Goal: Check status: Check status

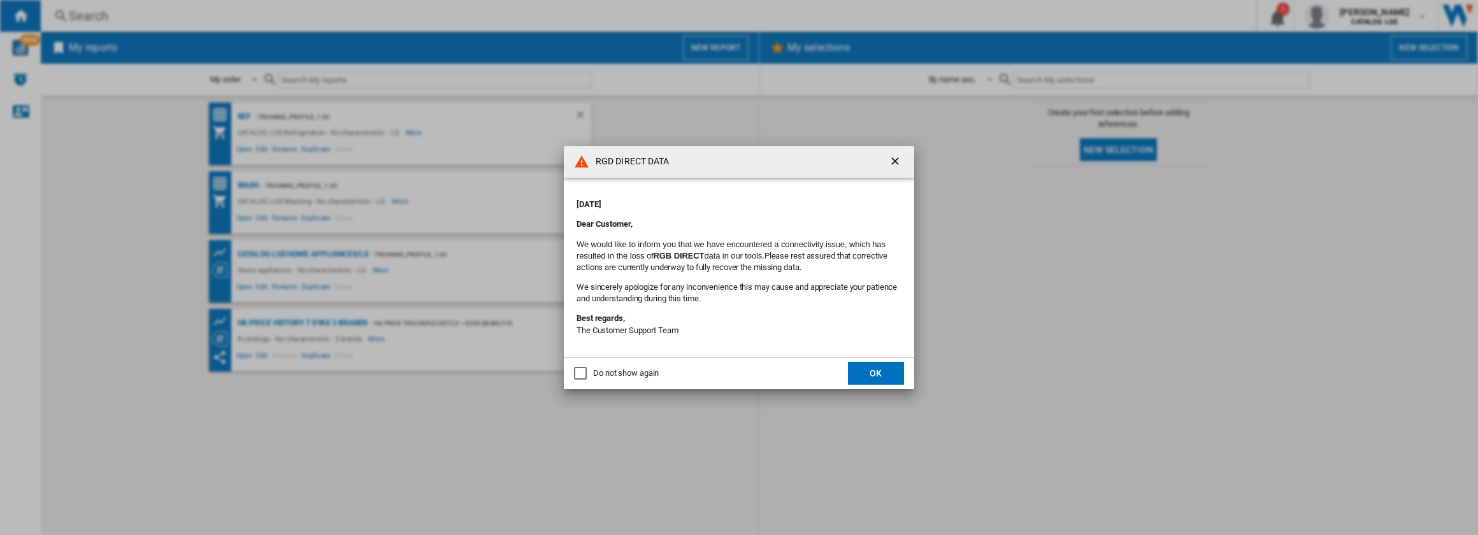
click at [887, 377] on button "OK" at bounding box center [876, 373] width 56 height 23
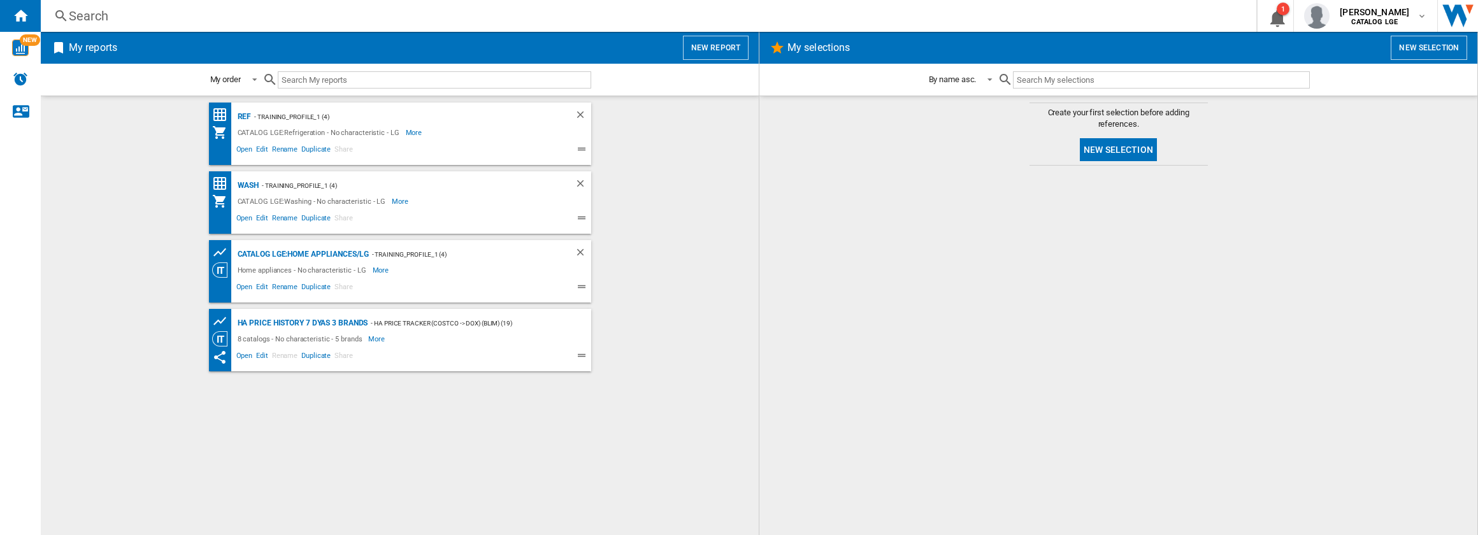
click at [288, 263] on div "Home appliances - No characteristic - LG" at bounding box center [303, 270] width 138 height 15
click at [287, 258] on div "CATALOG LGE:Home appliances/LG" at bounding box center [301, 255] width 134 height 16
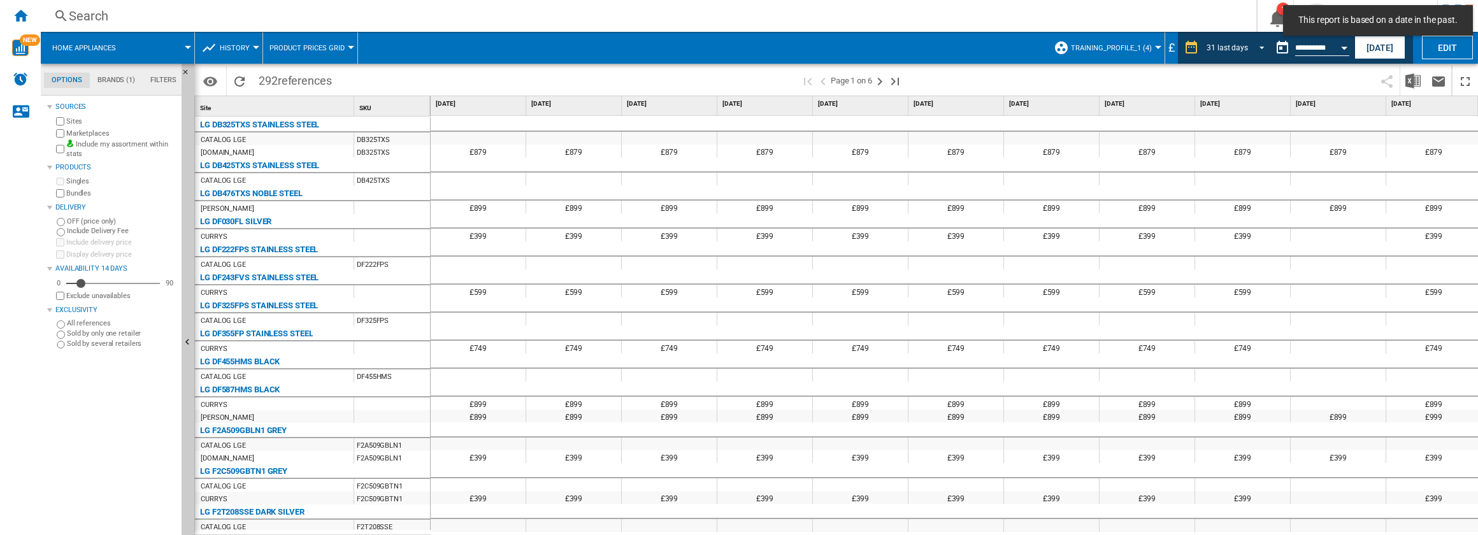
click at [1256, 48] on span "REPORTS.WIZARD.STEPS.REPORT.STEPS.REPORT_OPTIONS.PERIOD: 31 last days" at bounding box center [1258, 46] width 15 height 11
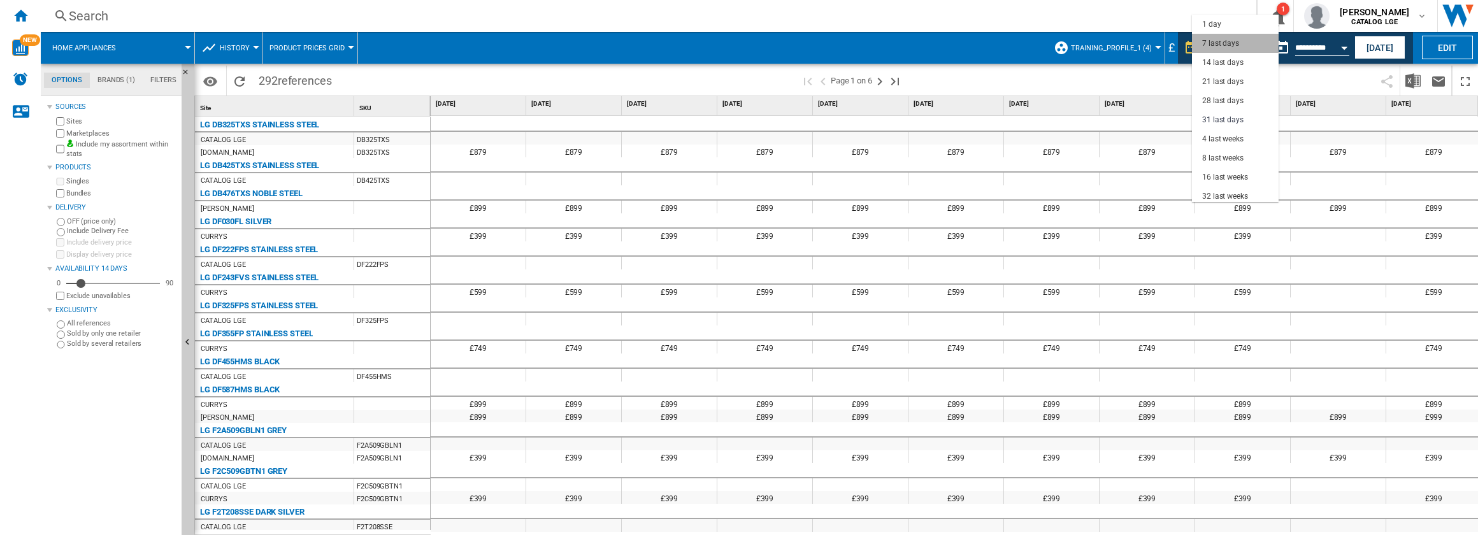
click at [1242, 45] on md-option "7 last days" at bounding box center [1235, 43] width 87 height 19
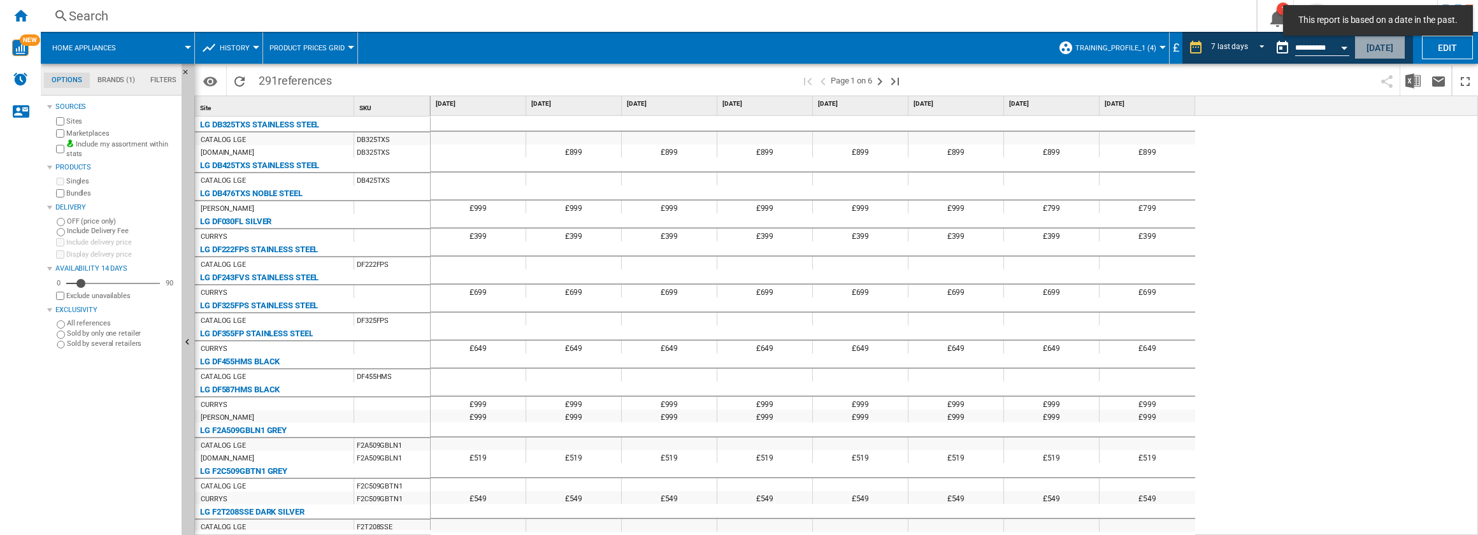
click at [1392, 52] on button "[DATE]" at bounding box center [1380, 48] width 51 height 24
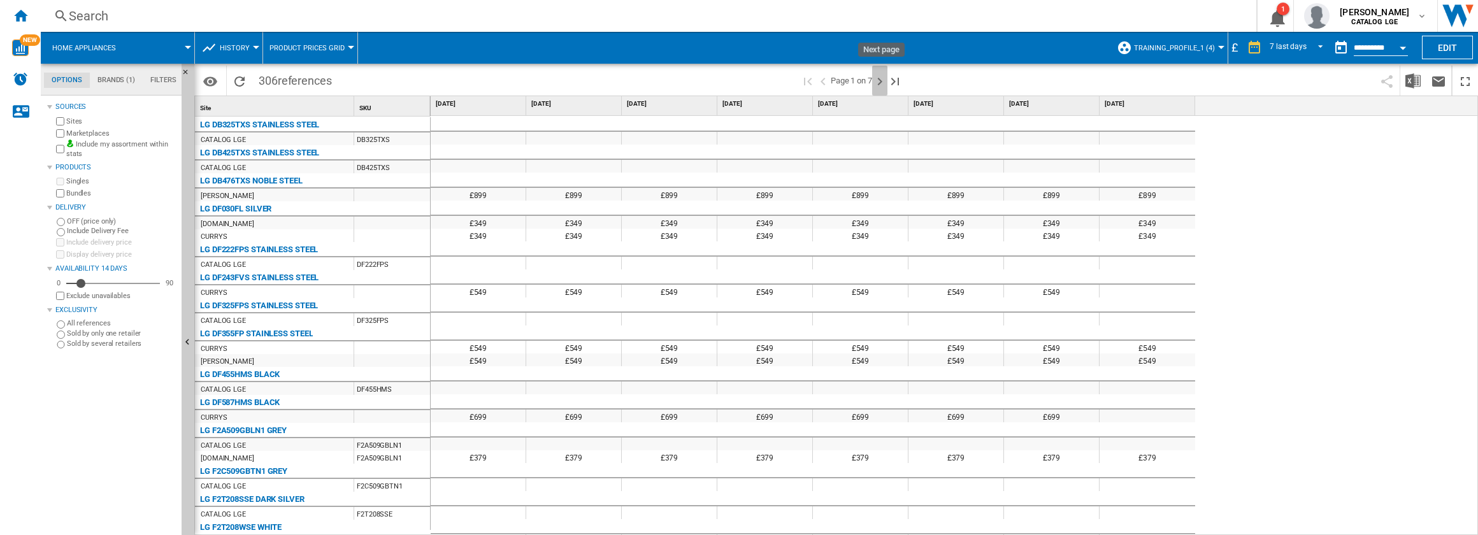
click at [879, 82] on ng-md-icon "Next page" at bounding box center [879, 81] width 15 height 15
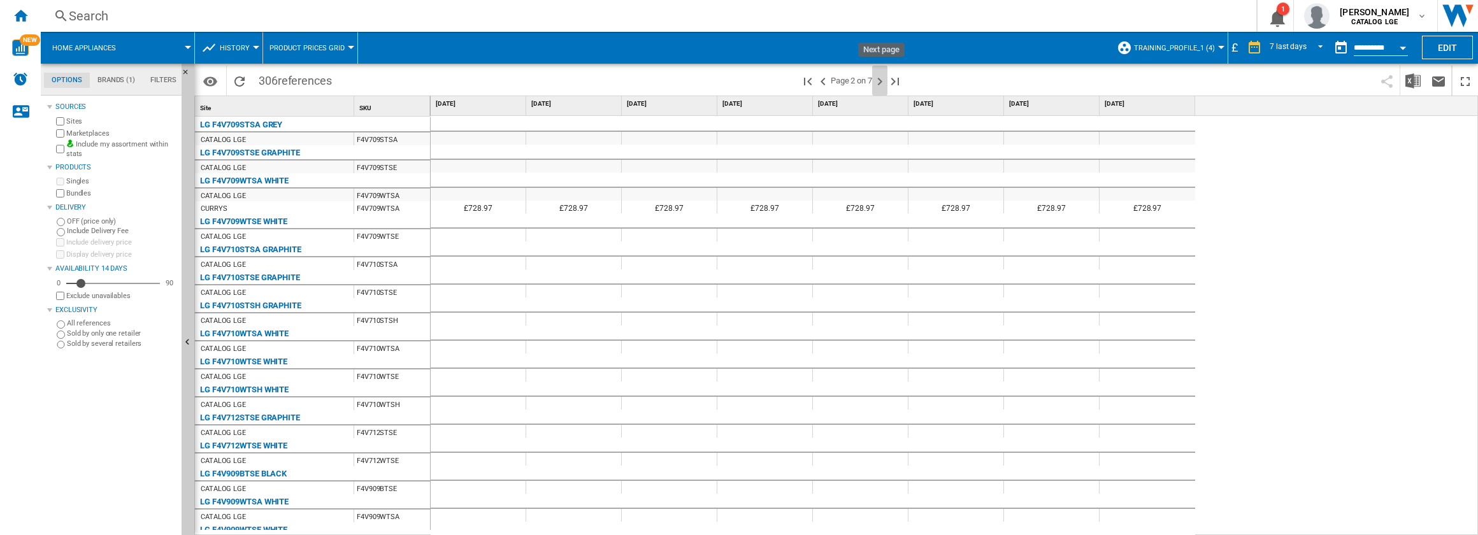
click at [879, 82] on ng-md-icon "Next page" at bounding box center [879, 81] width 15 height 15
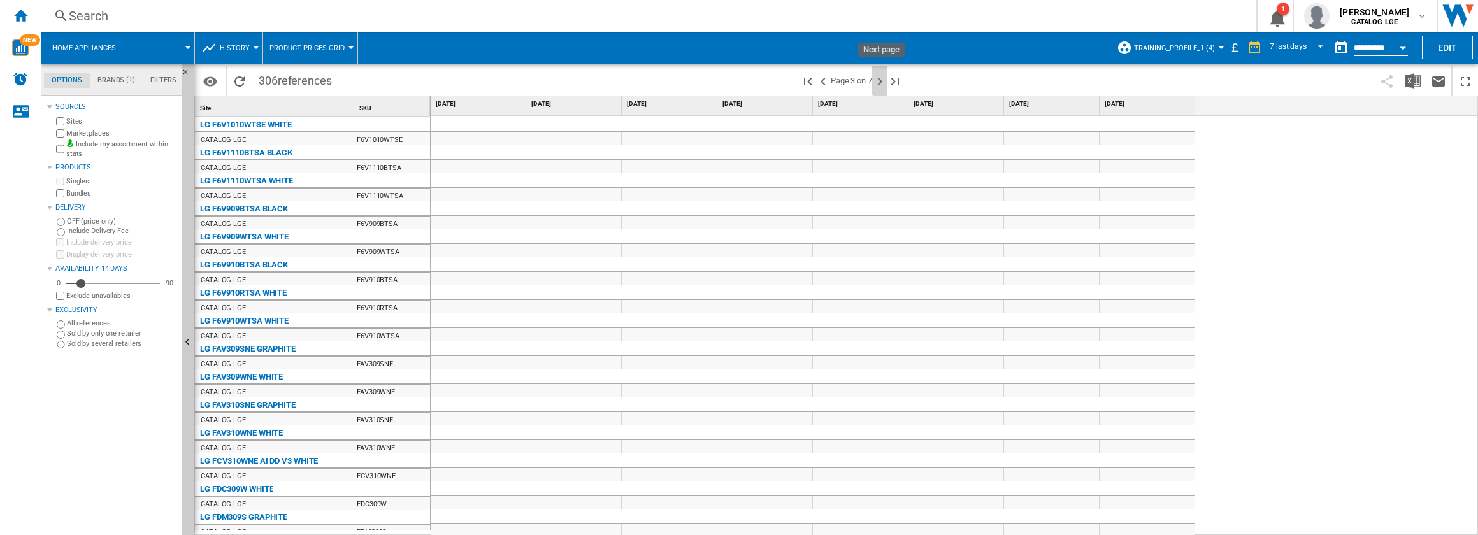
click at [879, 82] on ng-md-icon "Next page" at bounding box center [879, 81] width 15 height 15
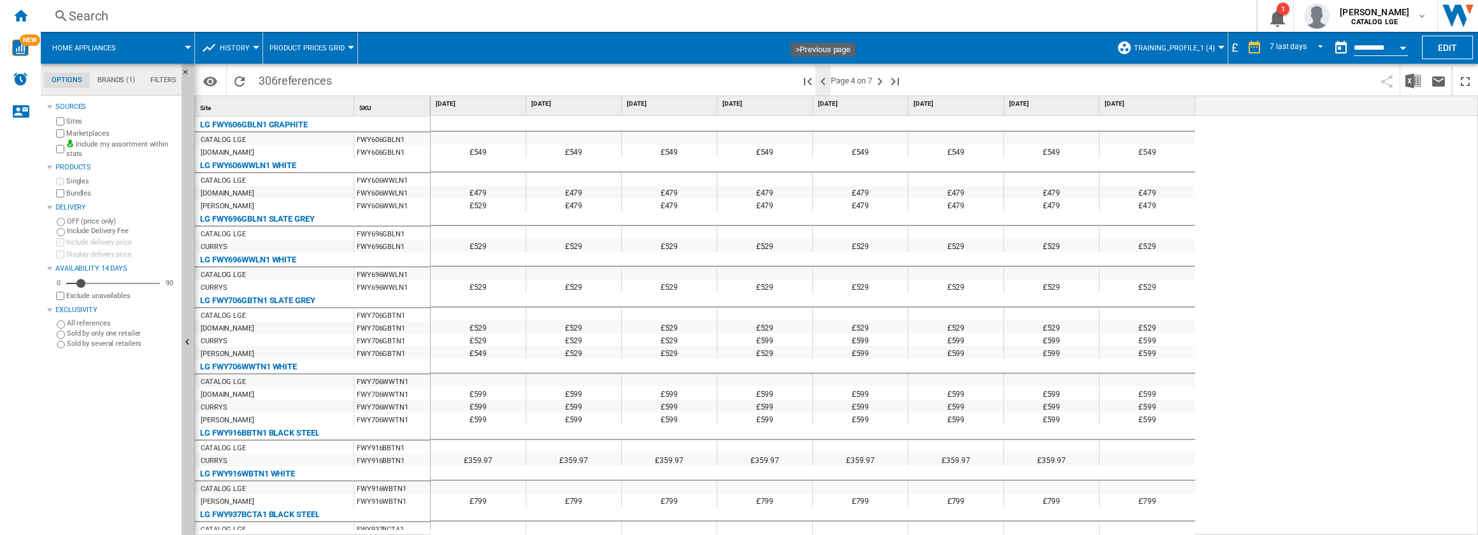
click at [823, 82] on ng-md-icon ">Previous page" at bounding box center [823, 81] width 15 height 15
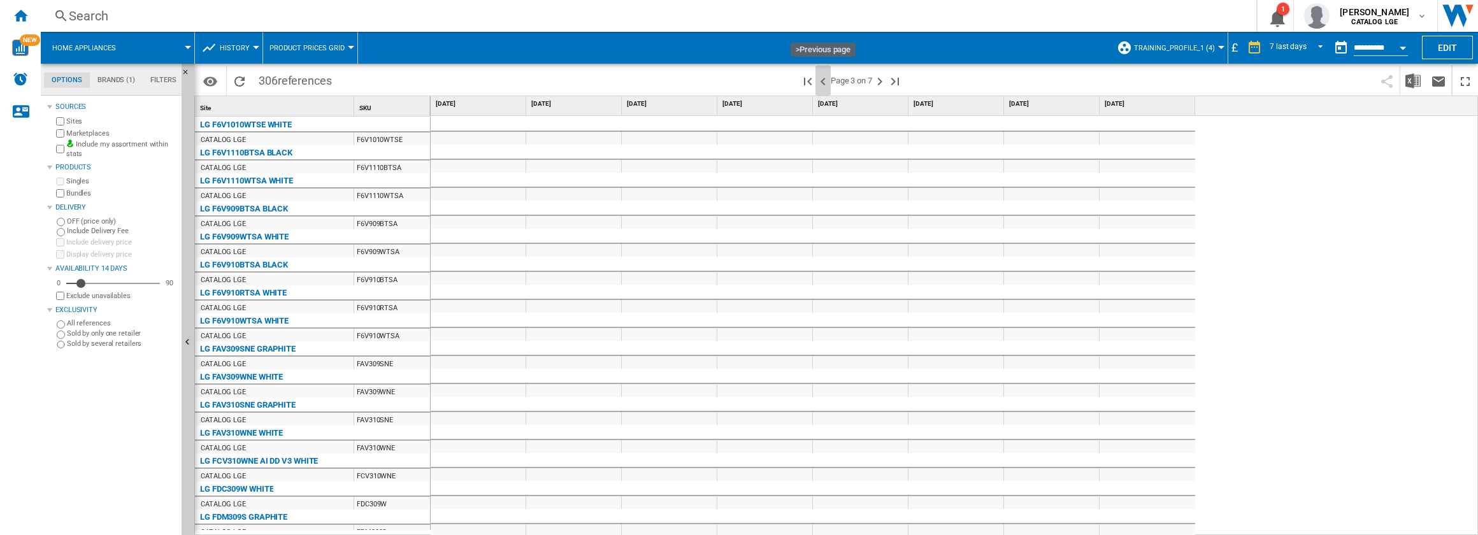
click at [823, 82] on ng-md-icon ">Previous page" at bounding box center [823, 81] width 15 height 15
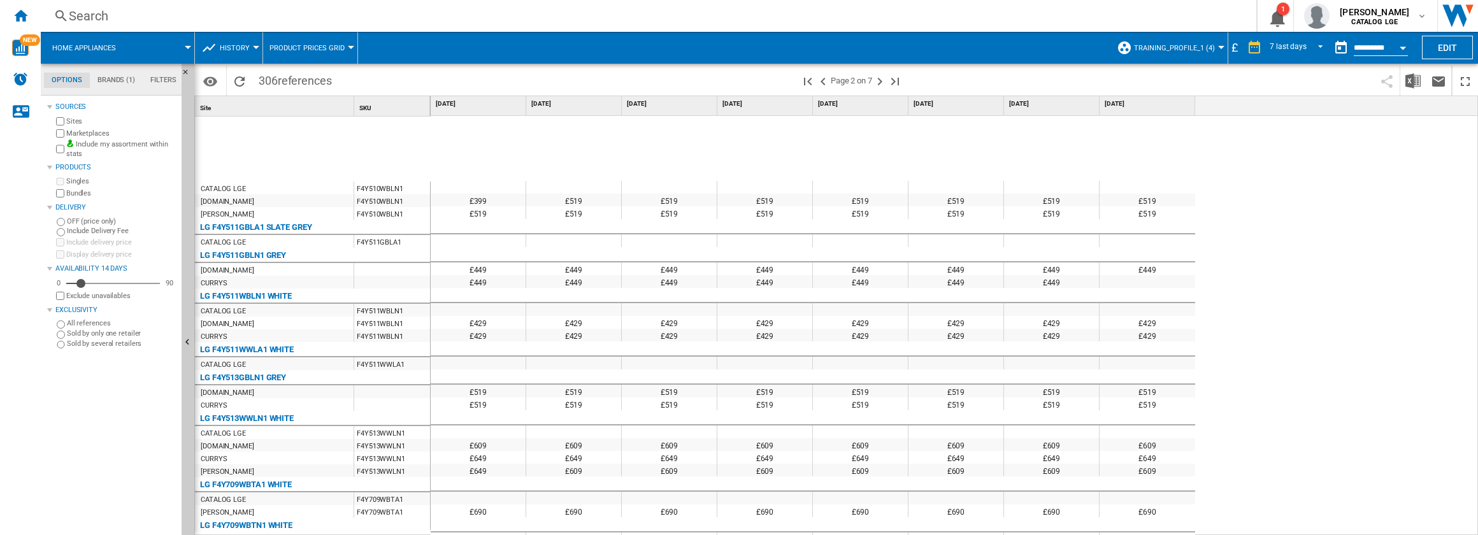
scroll to position [968, 0]
